Goal: Task Accomplishment & Management: Manage account settings

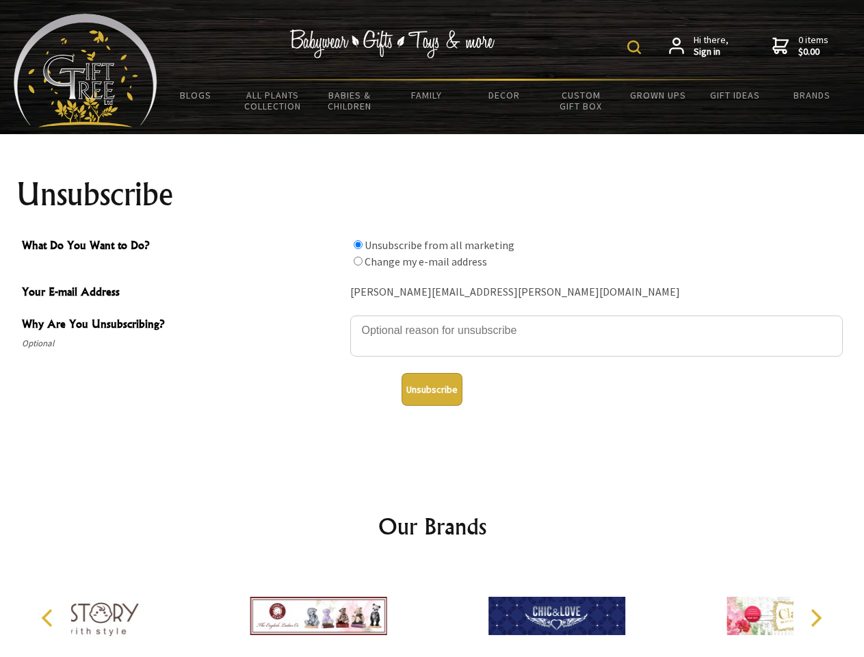
click at [636, 47] on img at bounding box center [634, 47] width 14 height 14
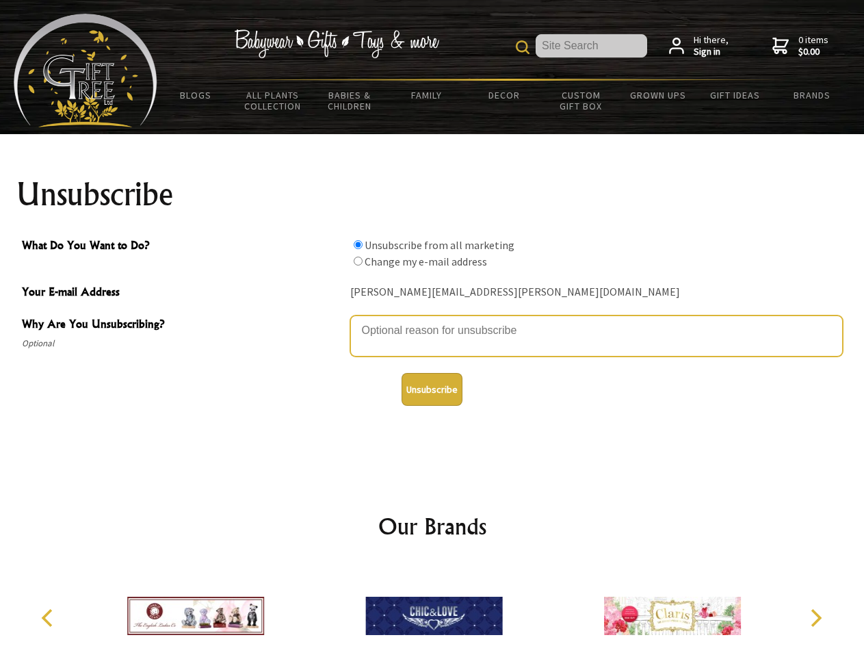
click at [432, 320] on textarea "Why Are You Unsubscribing?" at bounding box center [596, 335] width 493 height 41
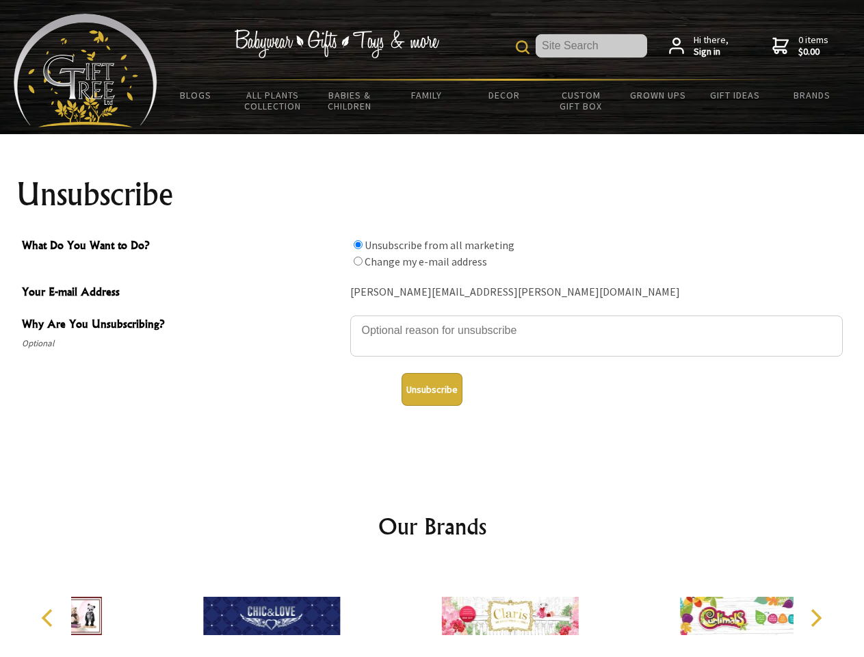
click at [358, 244] on input "What Do You Want to Do?" at bounding box center [358, 244] width 9 height 9
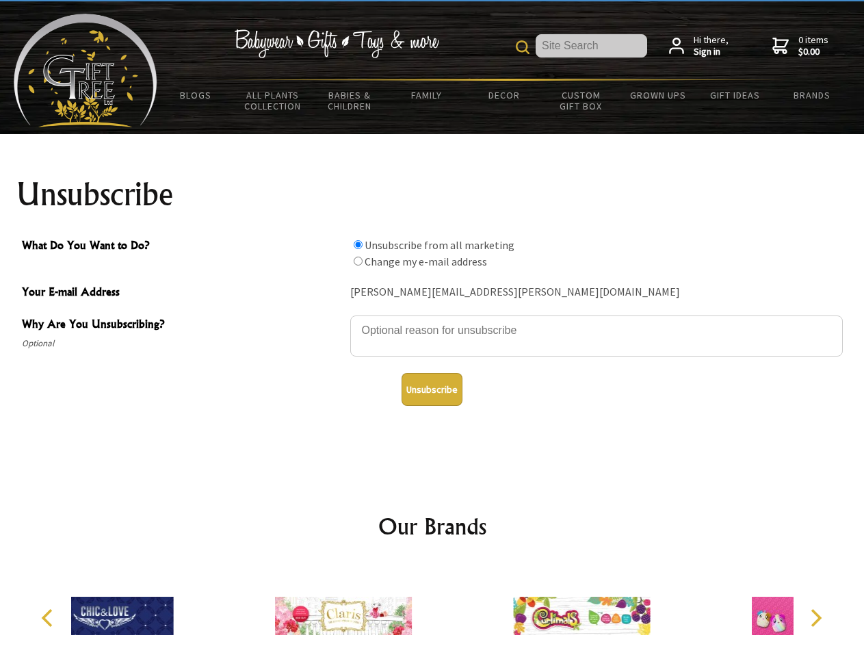
click at [358, 261] on input "What Do You Want to Do?" at bounding box center [358, 261] width 9 height 9
radio input "true"
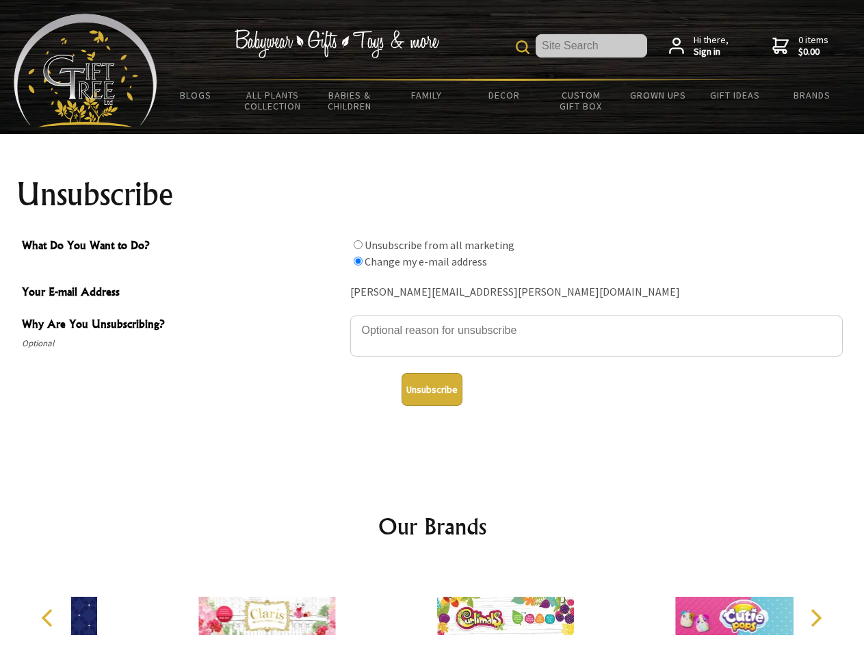
click at [432, 389] on button "Unsubscribe" at bounding box center [432, 389] width 61 height 33
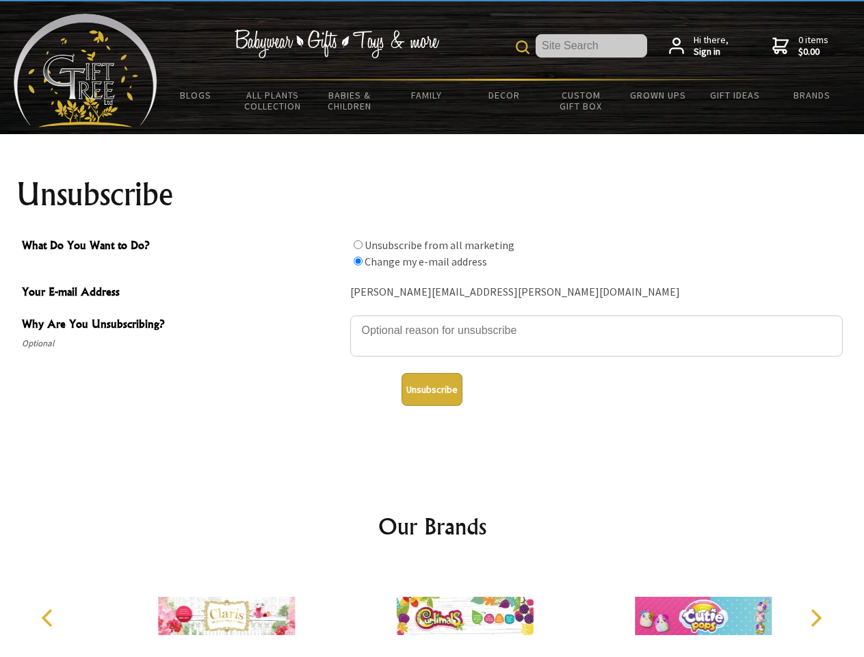
click at [432, 610] on img at bounding box center [465, 615] width 137 height 103
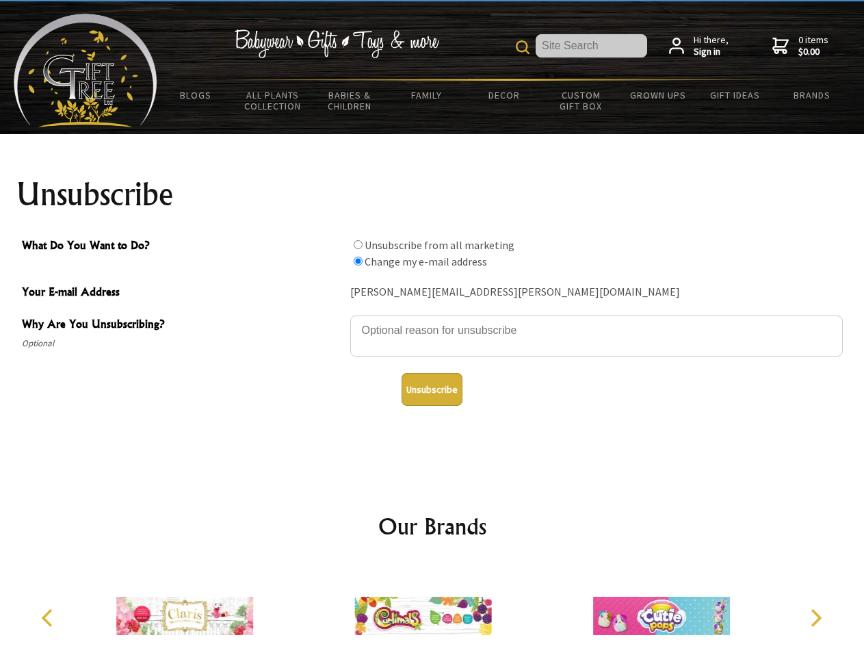
click at [49, 618] on icon "Previous" at bounding box center [49, 618] width 18 height 18
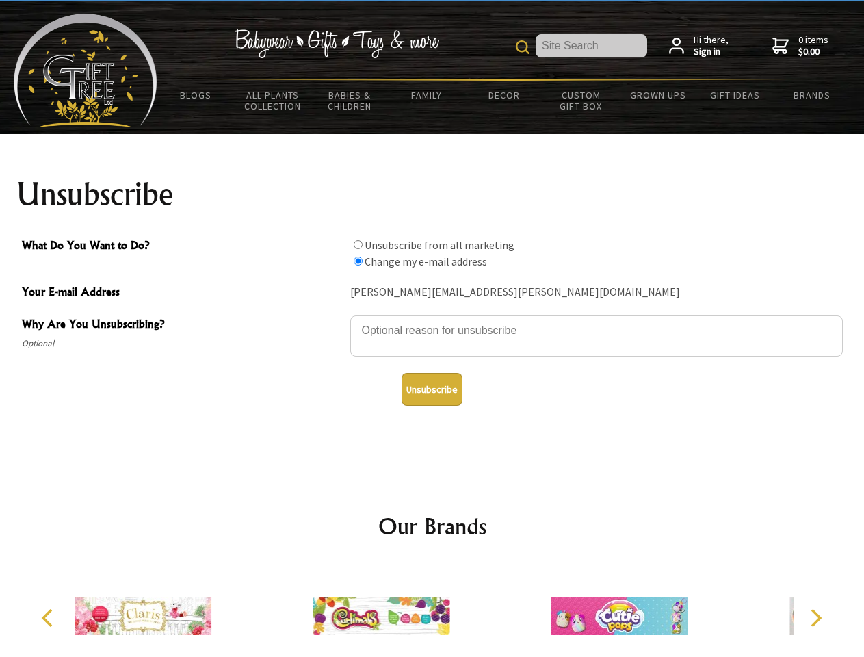
click at [815, 618] on icon "Next" at bounding box center [815, 618] width 18 height 18
